Goal: Transaction & Acquisition: Purchase product/service

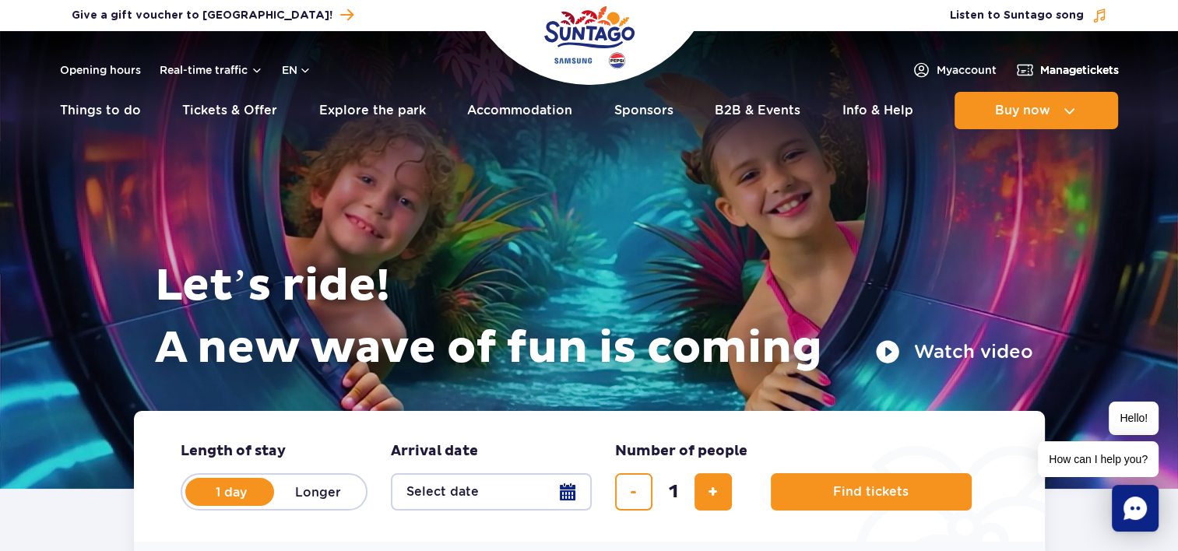
click at [1077, 74] on span "Manage tickets" at bounding box center [1079, 70] width 79 height 16
click at [309, 71] on button "en" at bounding box center [297, 70] width 30 height 16
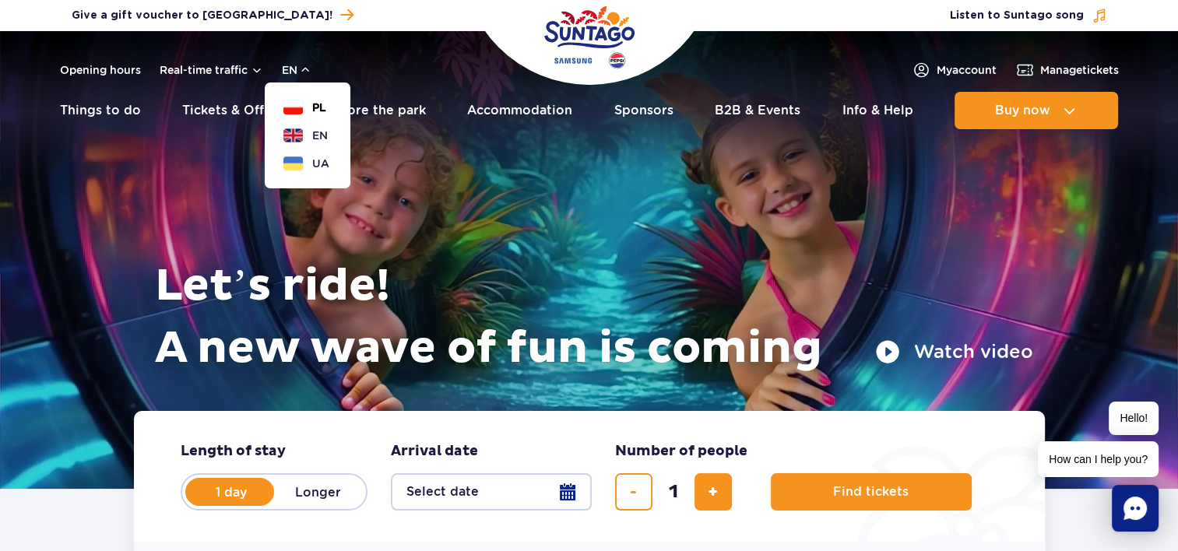
click at [321, 106] on span "PL" at bounding box center [319, 108] width 14 height 16
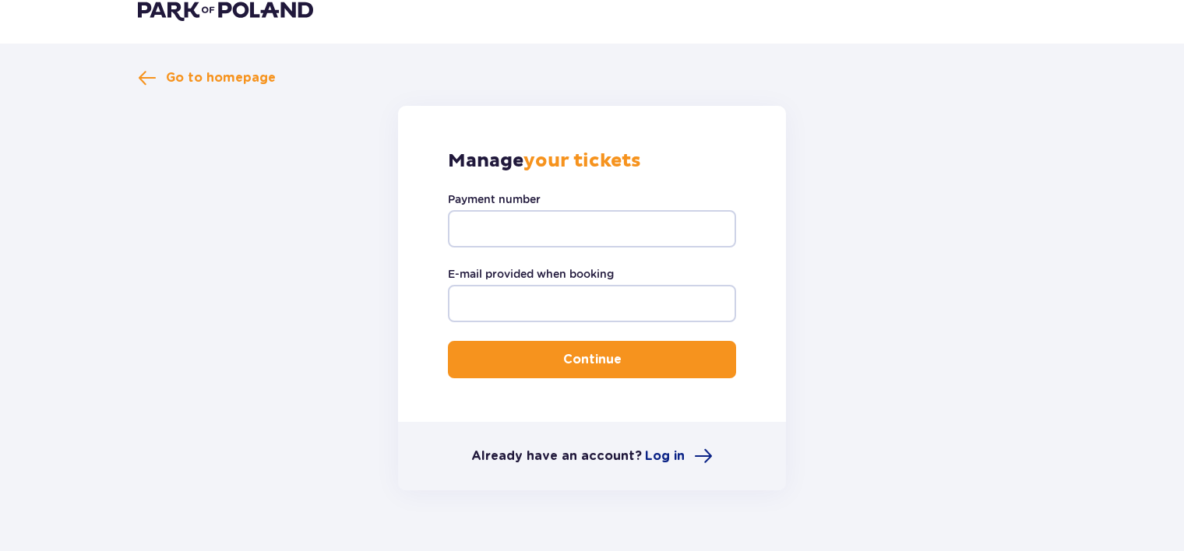
scroll to position [55, 0]
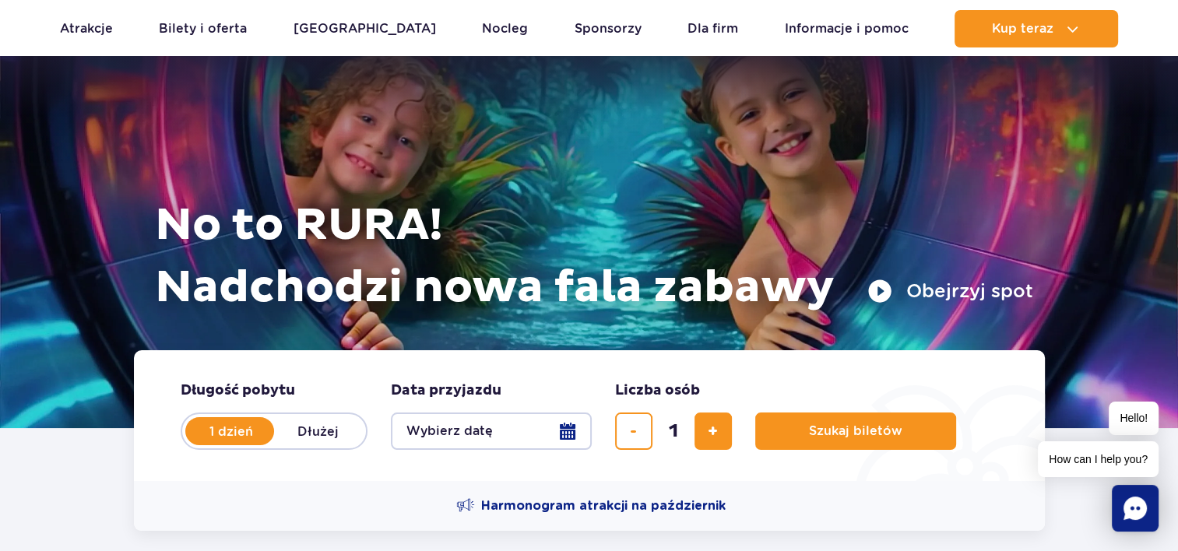
scroll to position [156, 0]
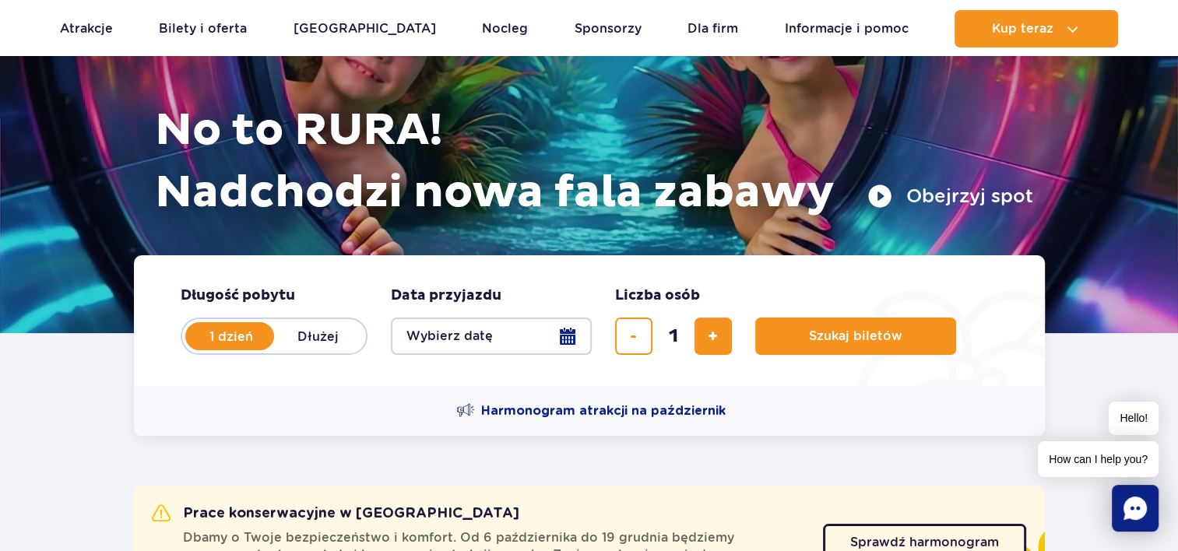
click at [564, 343] on button "Wybierz datę" at bounding box center [491, 336] width 201 height 37
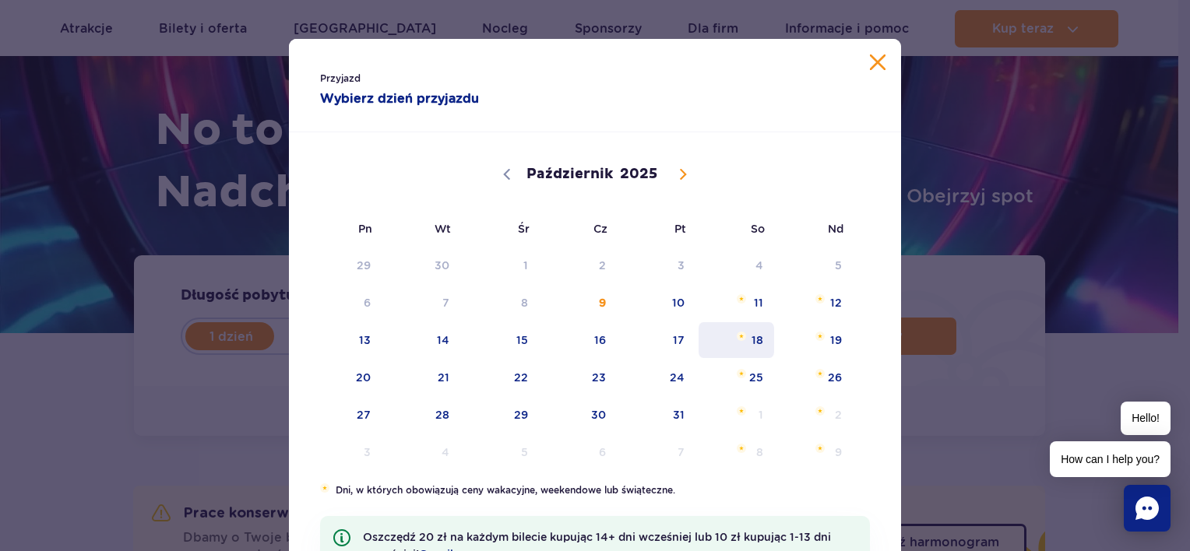
click at [725, 340] on span "18" at bounding box center [736, 340] width 79 height 36
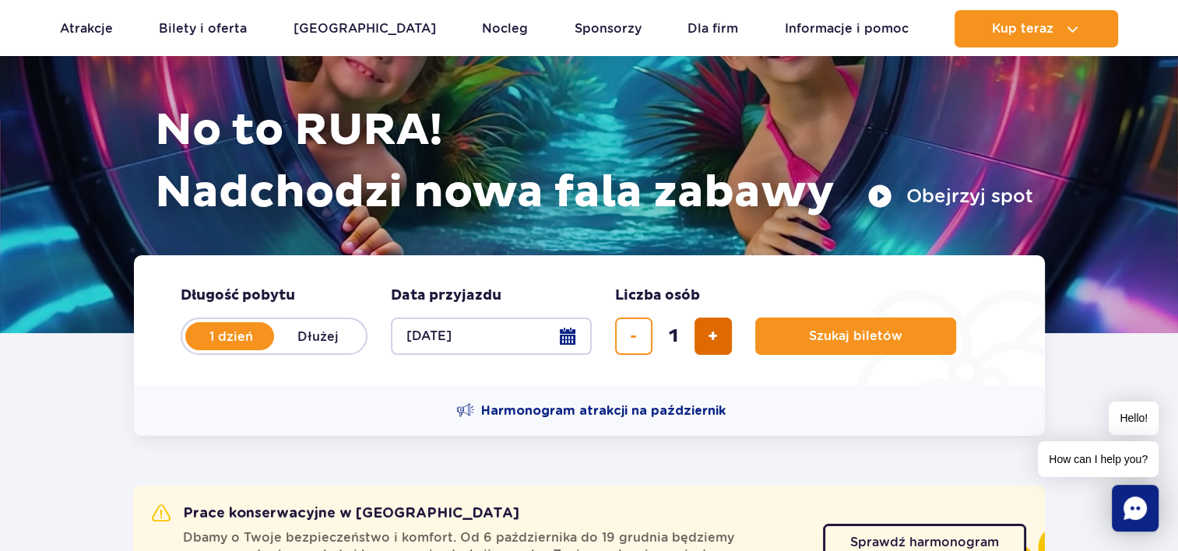
click at [703, 346] on button "dodaj bilet" at bounding box center [713, 336] width 37 height 37
type input "2"
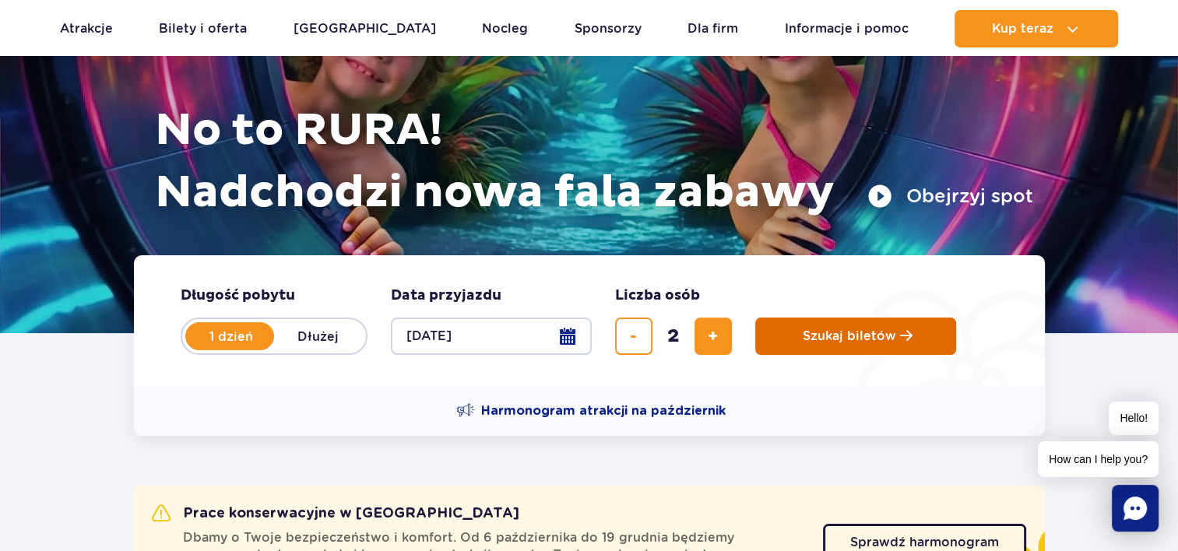
click at [841, 343] on span "Szukaj biletów" at bounding box center [849, 336] width 93 height 14
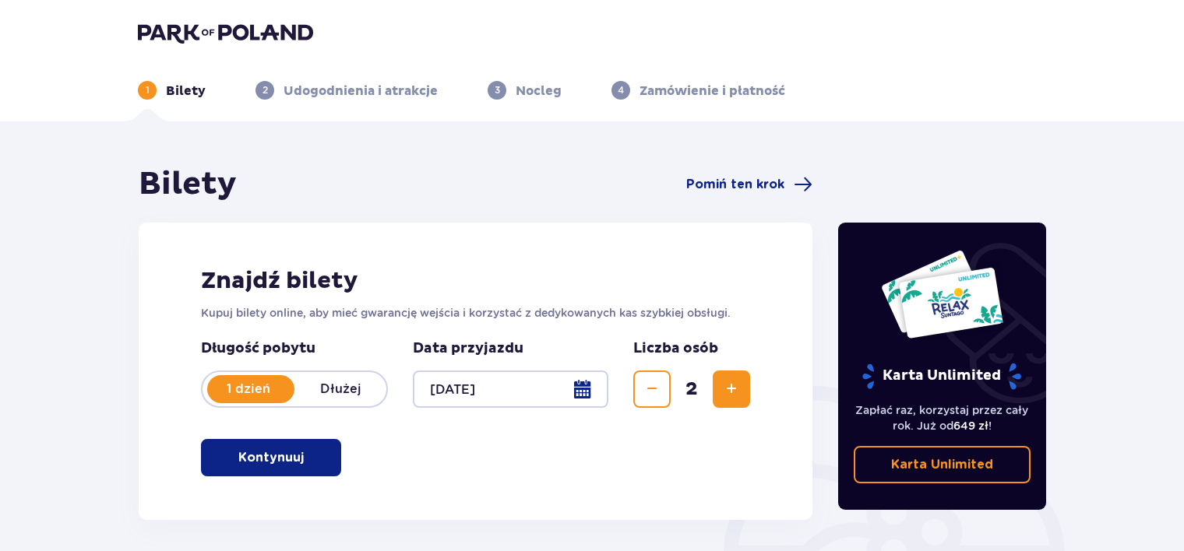
click at [277, 455] on p "Kontynuuj" at bounding box center [270, 457] width 65 height 17
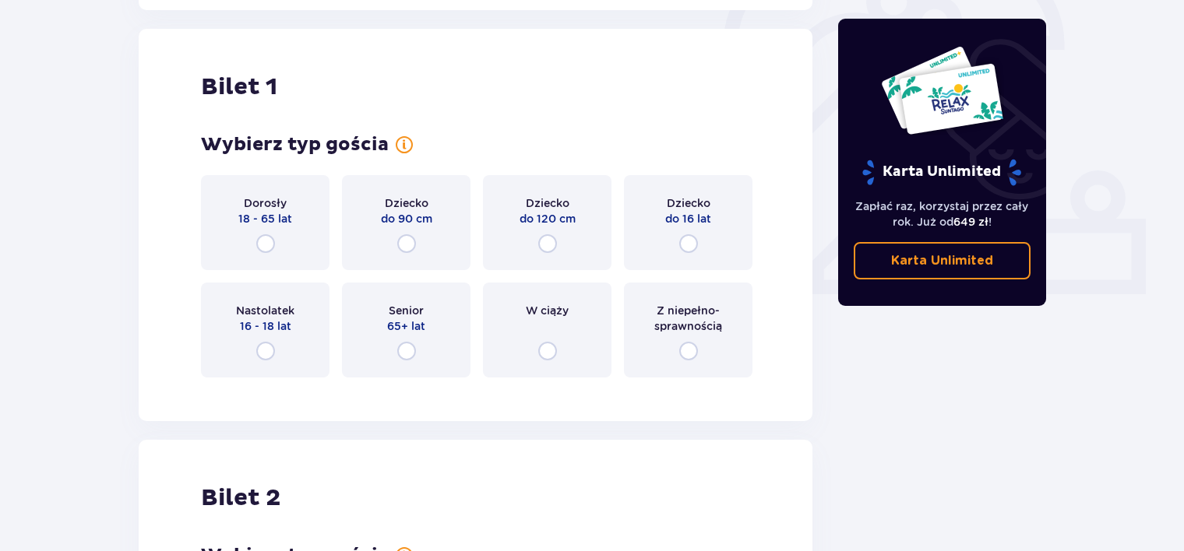
scroll to position [520, 0]
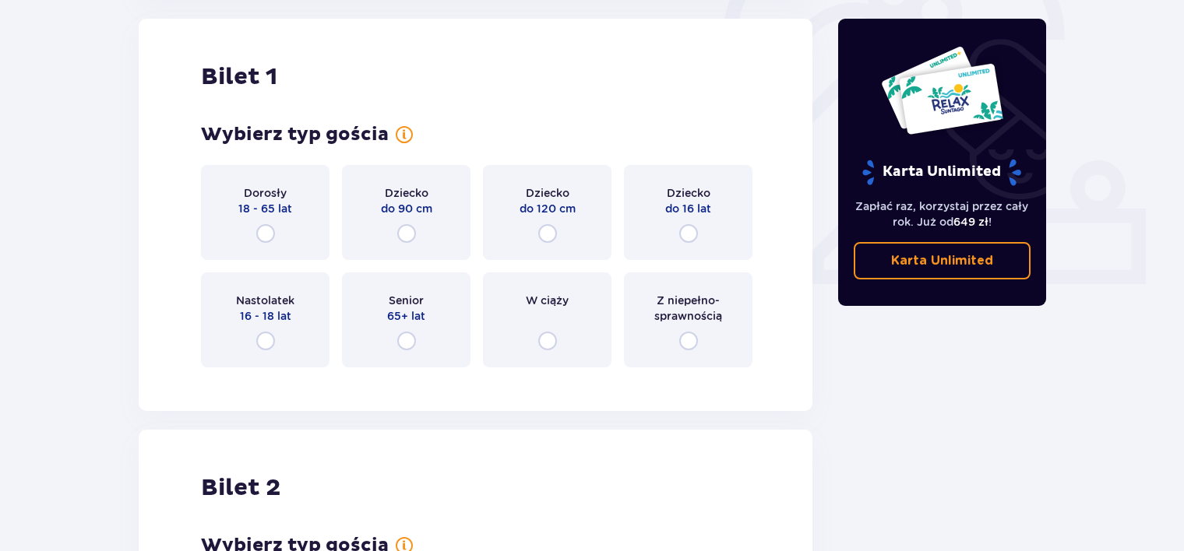
click at [273, 234] on input "radio" at bounding box center [265, 233] width 19 height 19
radio input "true"
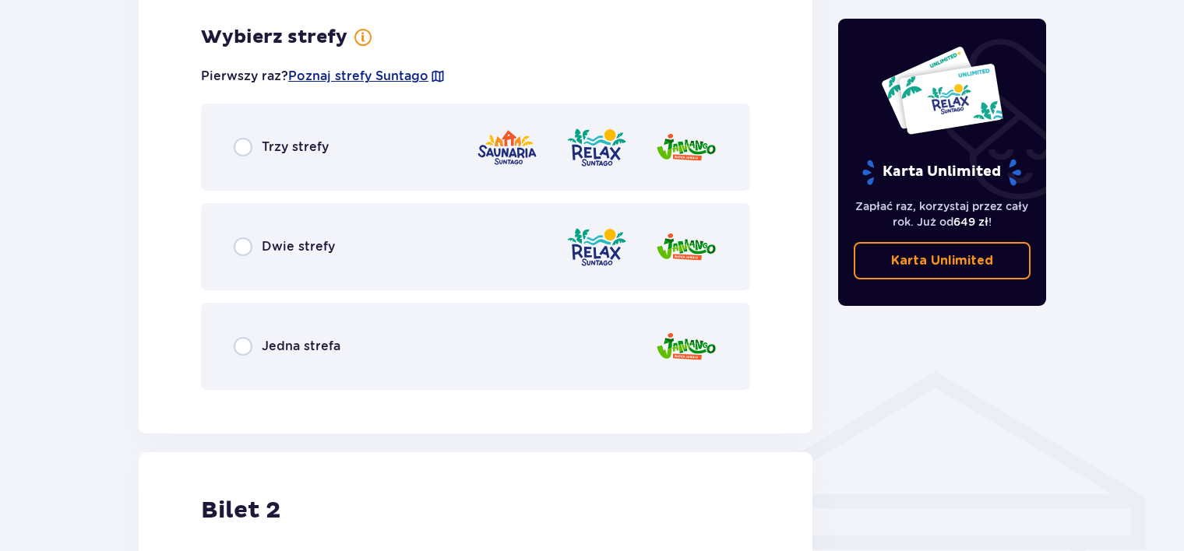
scroll to position [900, 0]
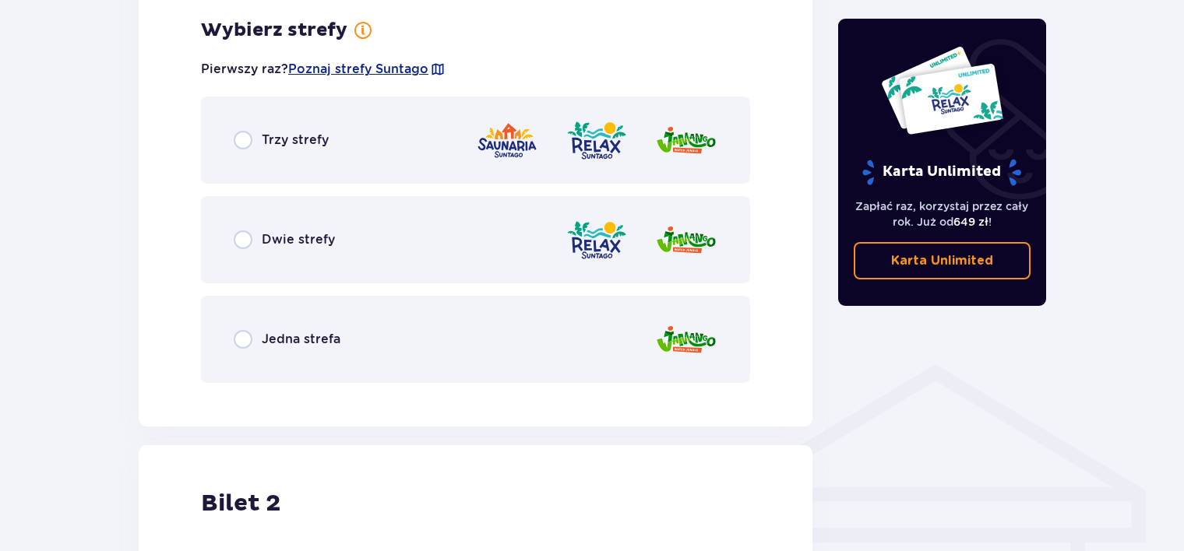
click at [243, 243] on input "radio" at bounding box center [243, 240] width 19 height 19
radio input "true"
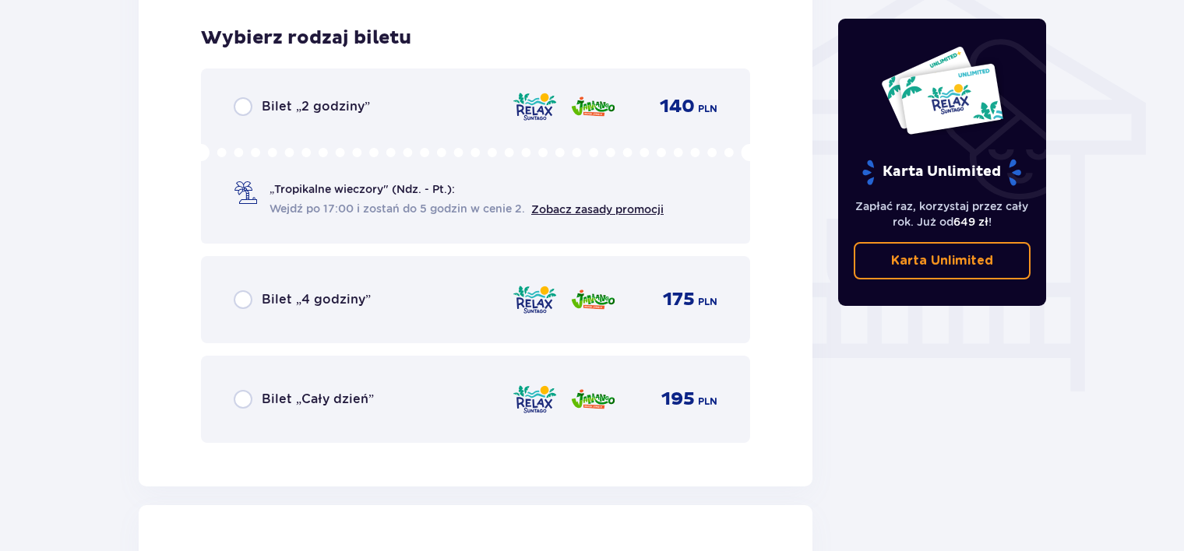
scroll to position [1296, 0]
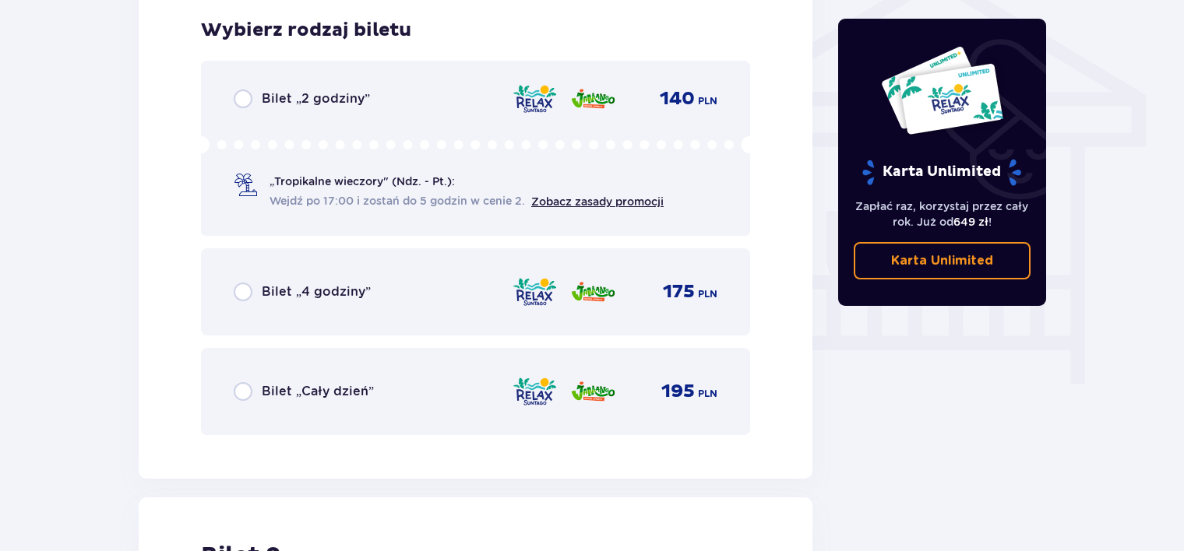
click at [245, 103] on input "radio" at bounding box center [243, 99] width 19 height 19
radio input "true"
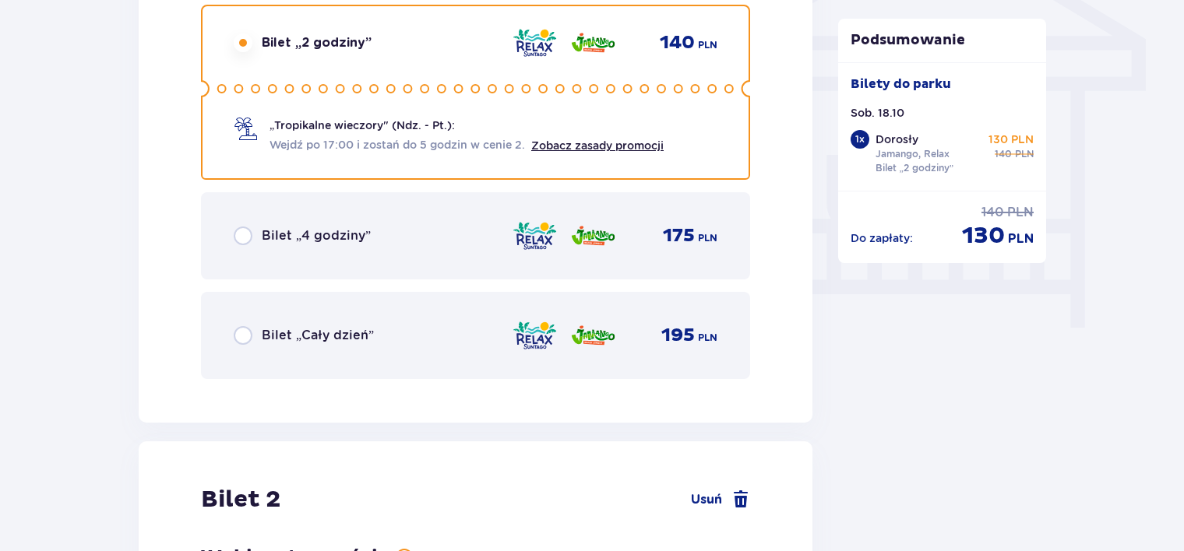
scroll to position [1101, 0]
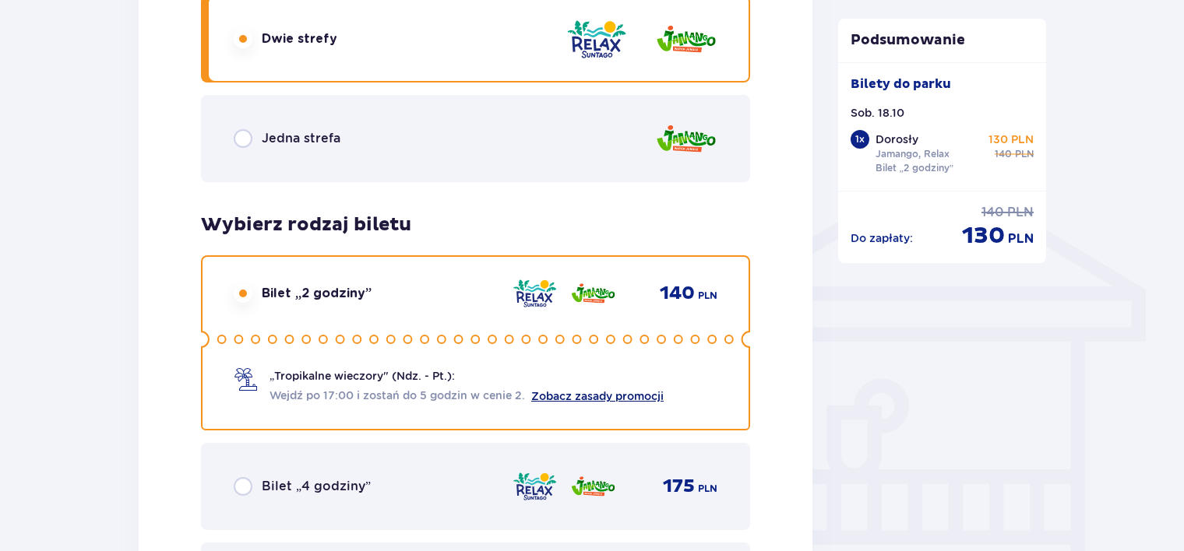
click at [635, 390] on link "Zobacz zasady promocji" at bounding box center [597, 396] width 132 height 12
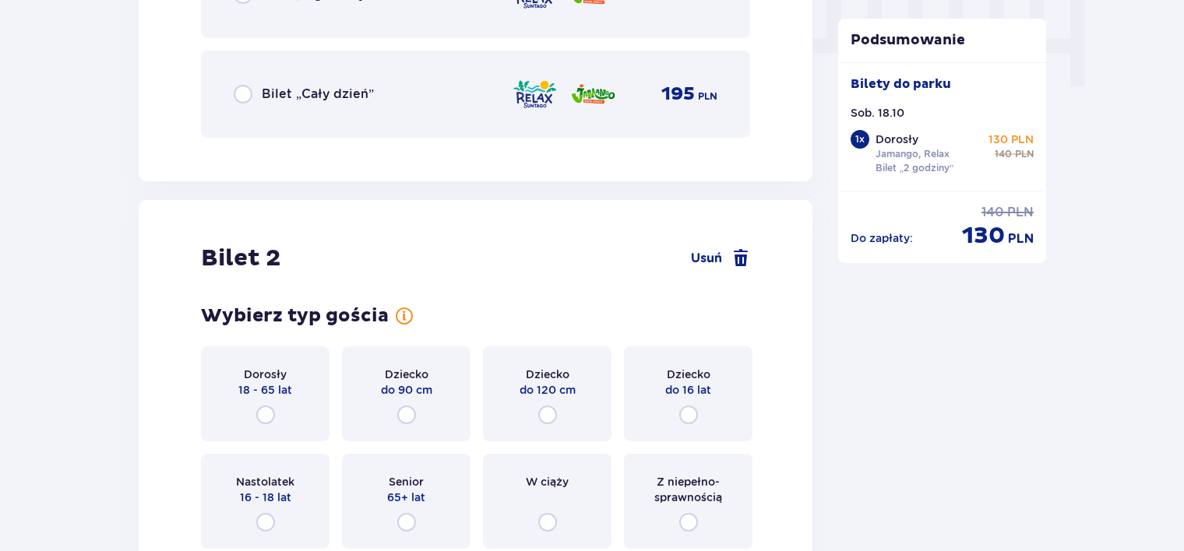
scroll to position [1646, 0]
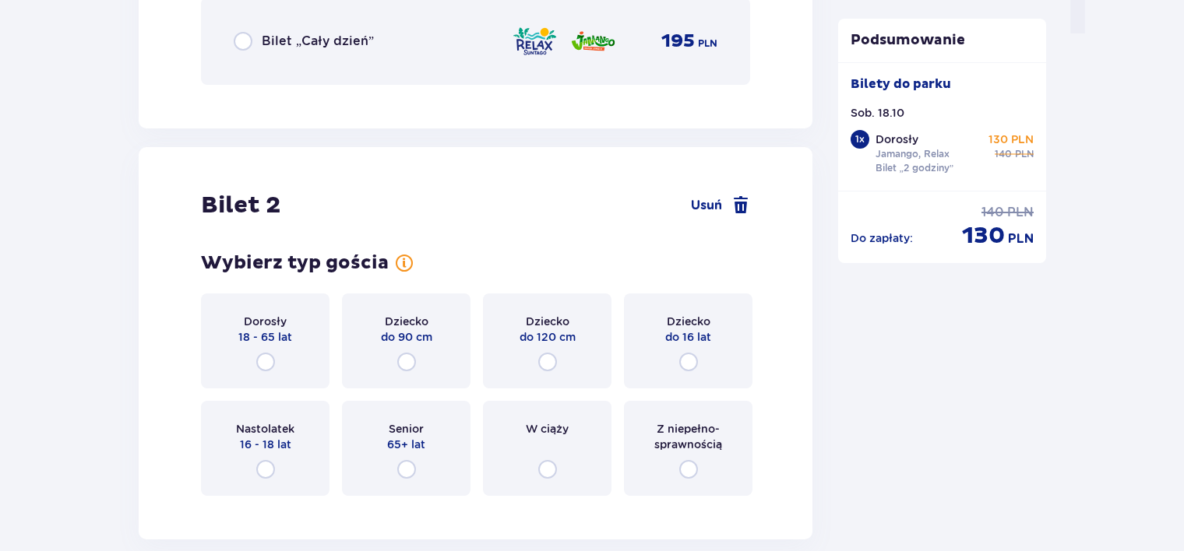
click at [265, 357] on input "radio" at bounding box center [265, 362] width 19 height 19
radio input "true"
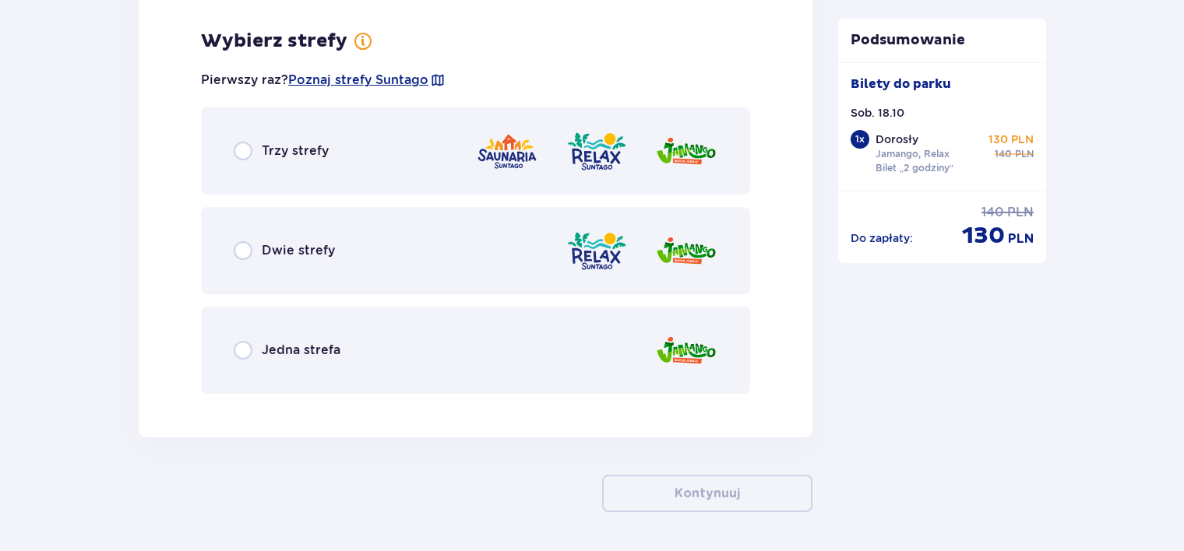
scroll to position [2154, 0]
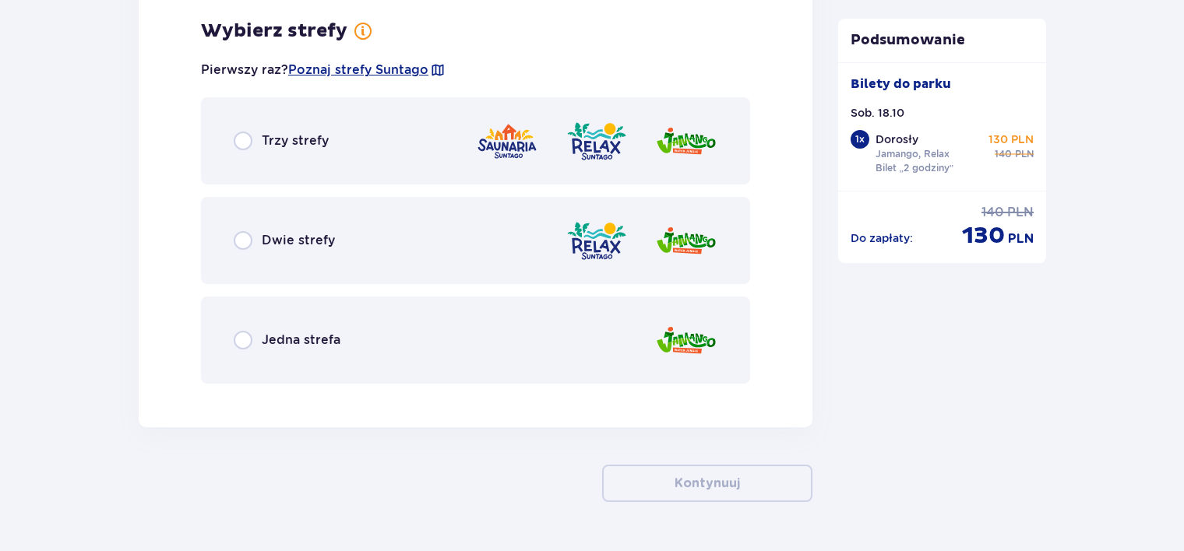
click at [243, 245] on input "radio" at bounding box center [243, 240] width 19 height 19
radio input "true"
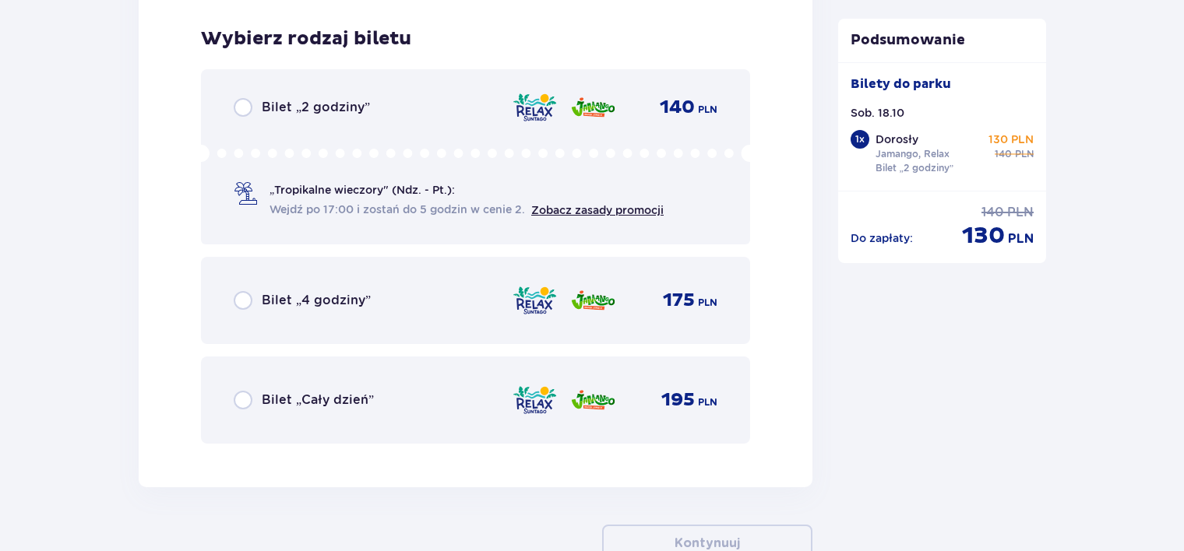
scroll to position [2550, 0]
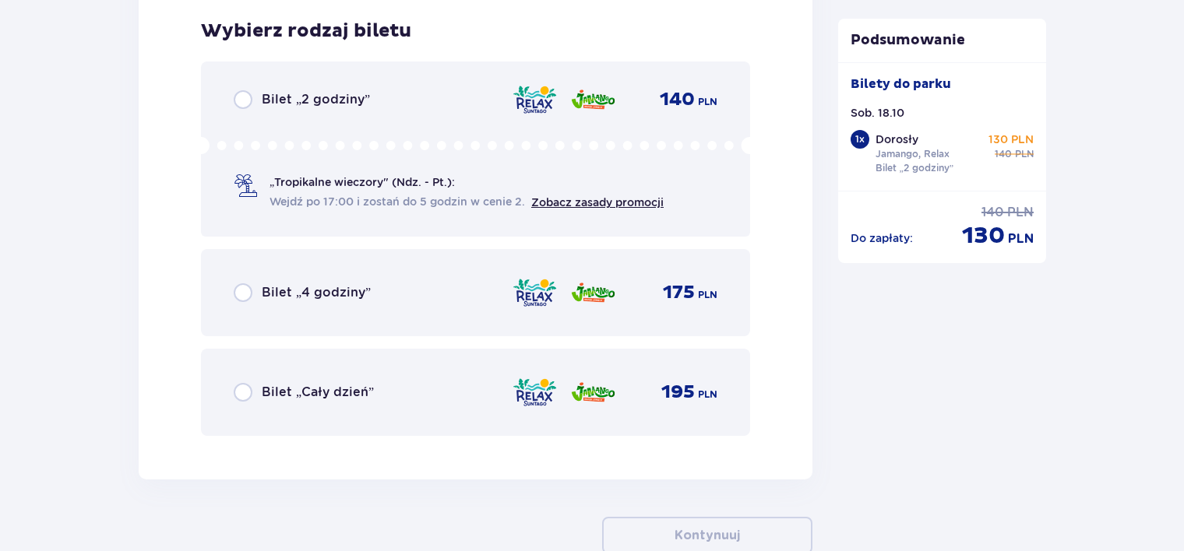
click at [246, 100] on input "radio" at bounding box center [243, 99] width 19 height 19
radio input "true"
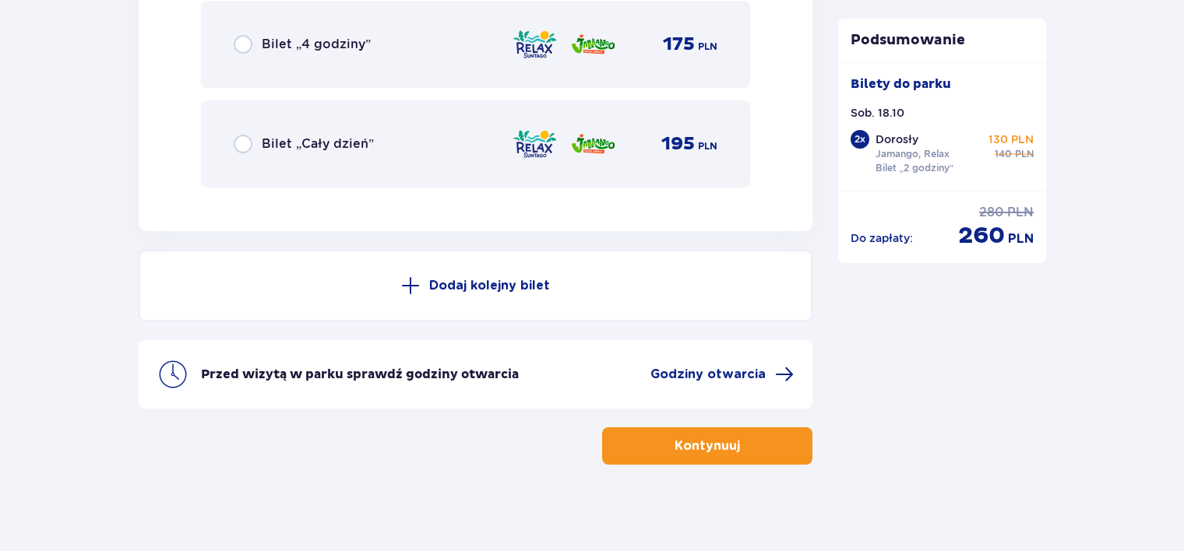
scroll to position [2803, 0]
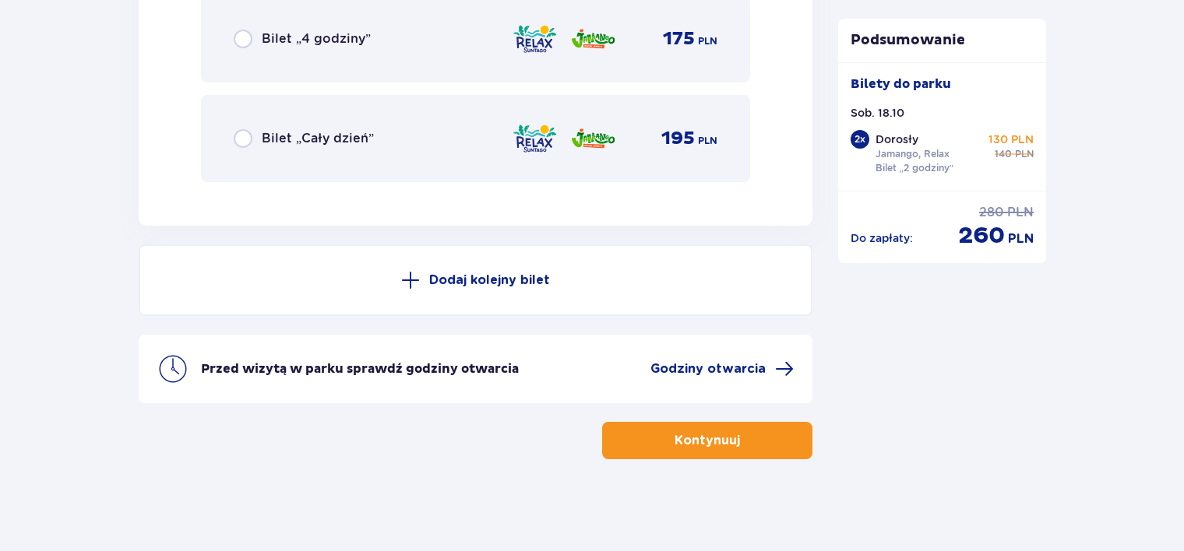
click at [713, 445] on p "Kontynuuj" at bounding box center [706, 440] width 65 height 17
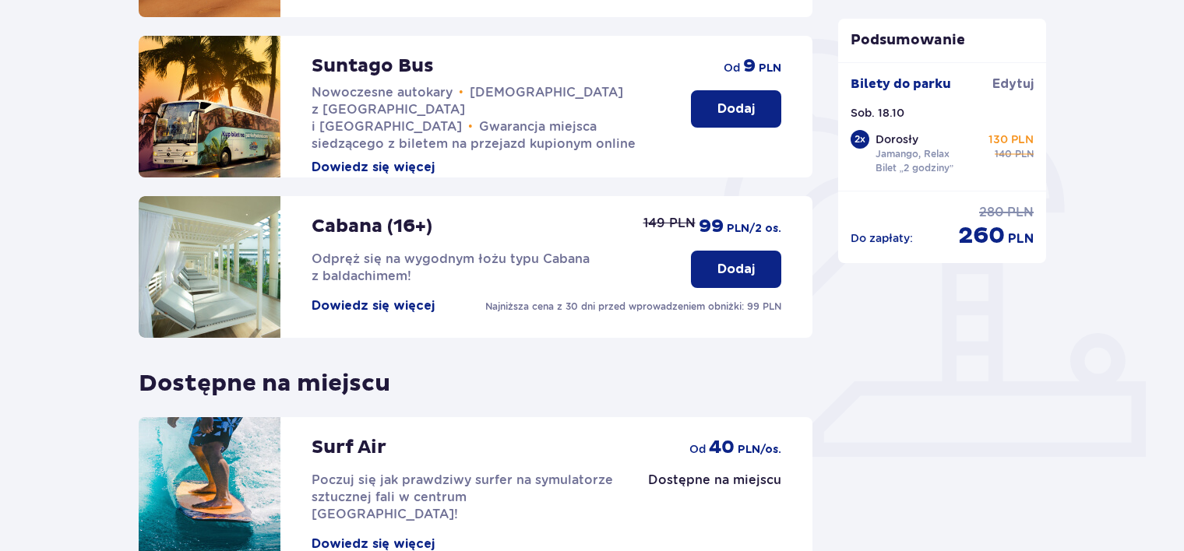
scroll to position [505, 0]
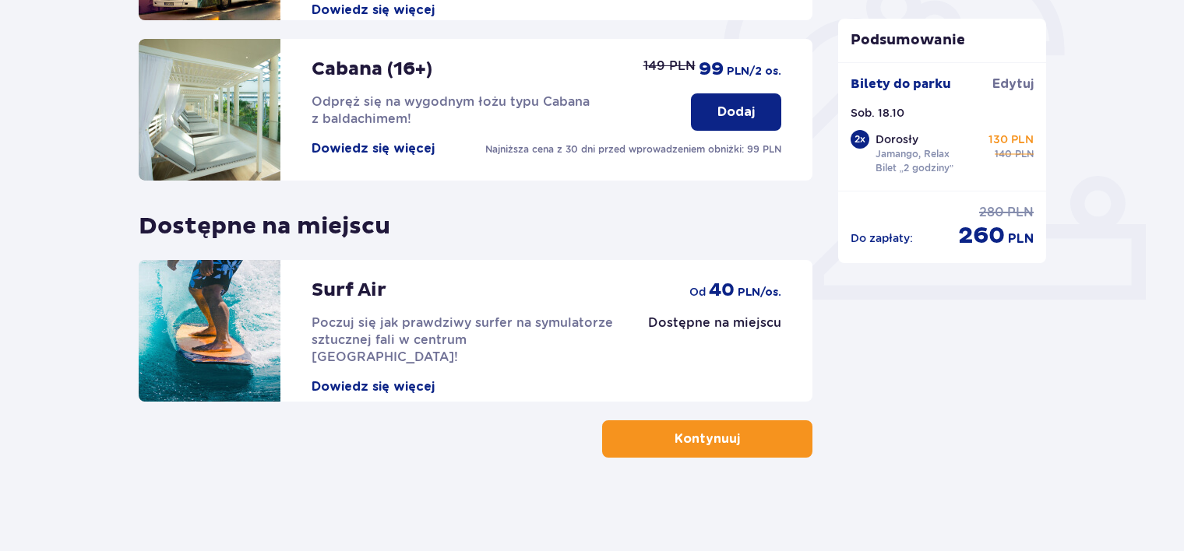
click at [748, 443] on span "button" at bounding box center [743, 439] width 19 height 19
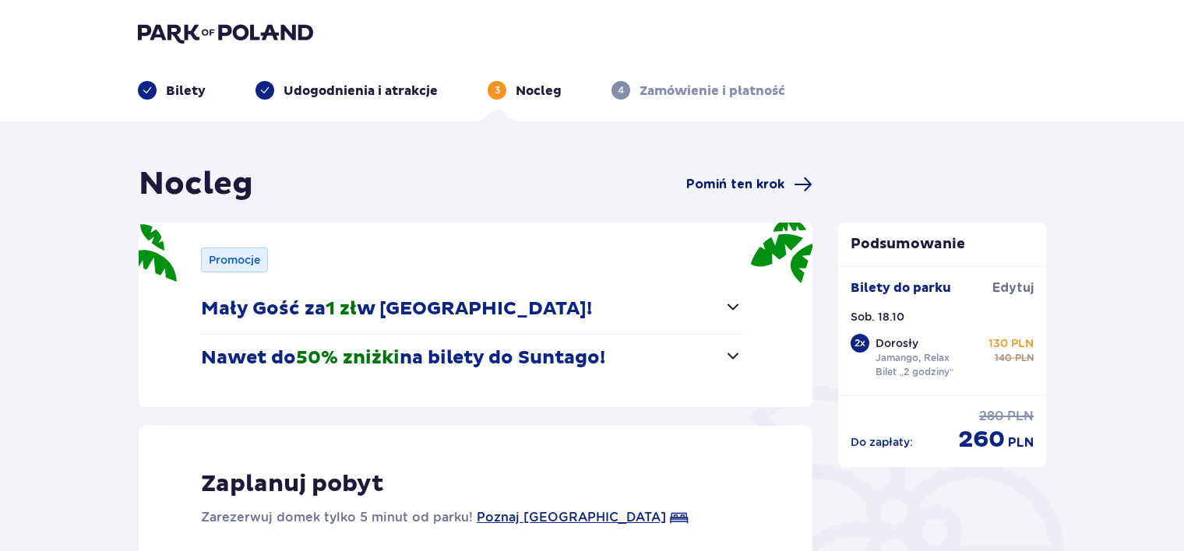
click at [754, 187] on span "Pomiń ten krok" at bounding box center [735, 184] width 98 height 17
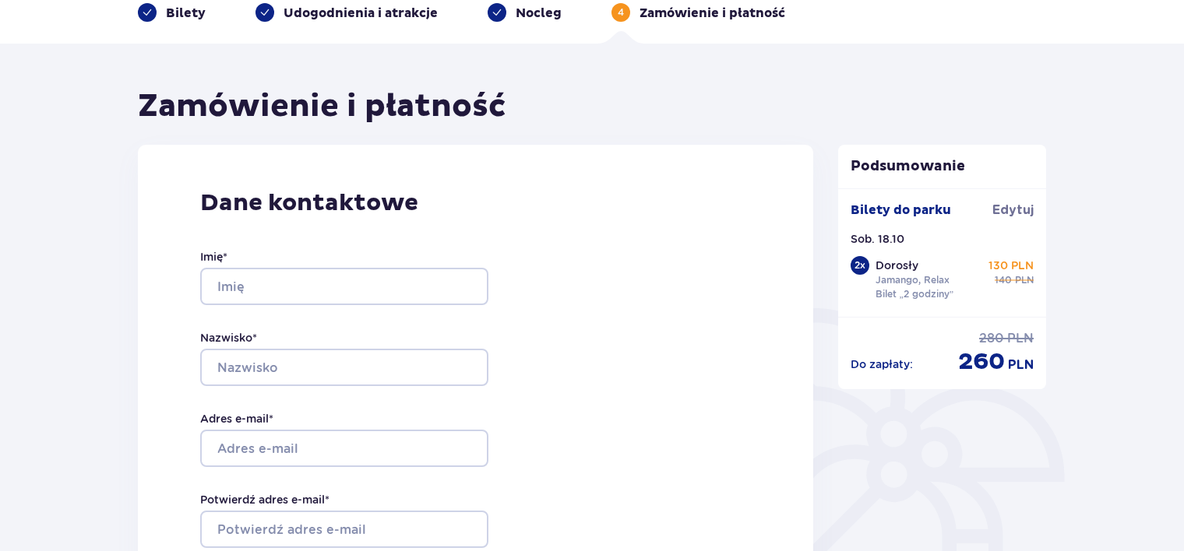
scroll to position [78, 0]
